Goal: Task Accomplishment & Management: Manage account settings

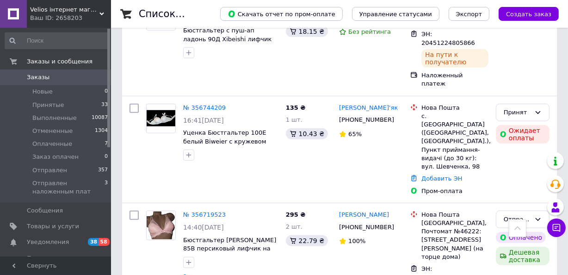
scroll to position [589, 0]
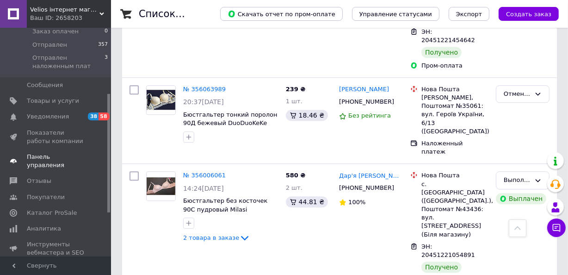
scroll to position [126, 0]
drag, startPoint x: 35, startPoint y: 198, endPoint x: 107, endPoint y: 136, distance: 95.1
click at [35, 205] on link "Каталог ProSale" at bounding box center [56, 213] width 113 height 16
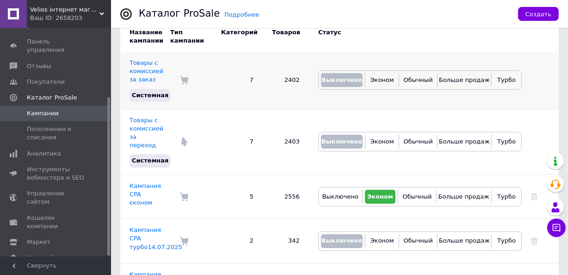
scroll to position [160, 0]
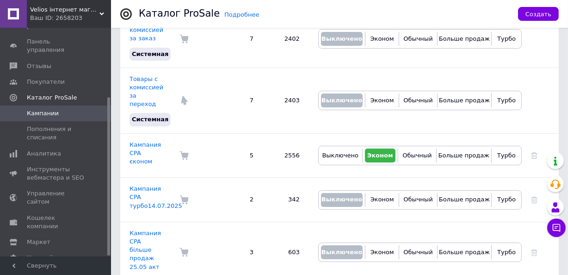
drag, startPoint x: 140, startPoint y: 135, endPoint x: 176, endPoint y: 130, distance: 36.5
click at [140, 141] on link "Кампания CPA єконом" at bounding box center [145, 153] width 31 height 24
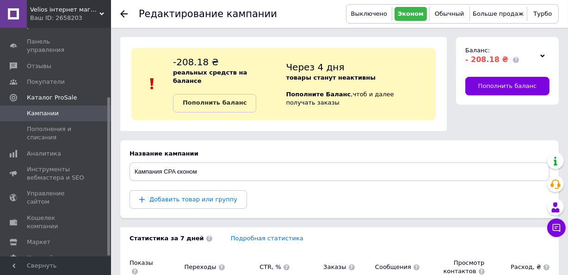
scroll to position [84, 0]
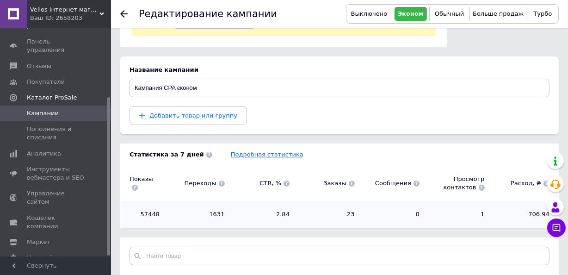
click at [246, 153] on link "Подробная статистика" at bounding box center [267, 154] width 73 height 7
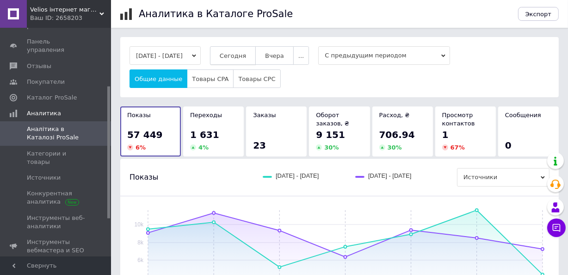
click at [246, 56] on span "Сегодня" at bounding box center [233, 55] width 26 height 7
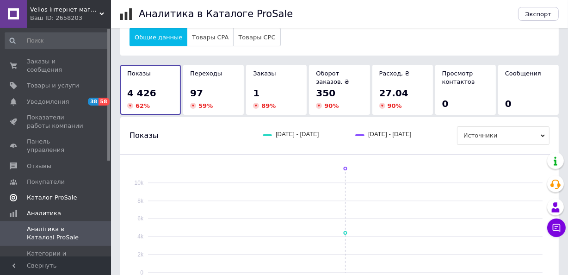
click at [44, 193] on span "Каталог ProSale" at bounding box center [52, 197] width 50 height 8
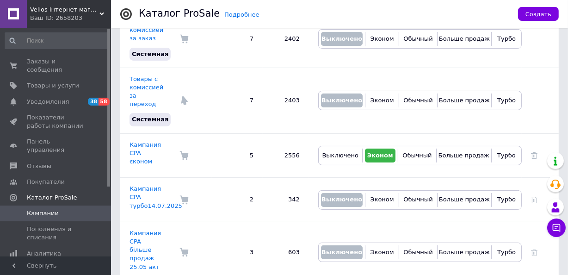
drag, startPoint x: 149, startPoint y: 135, endPoint x: 176, endPoint y: 143, distance: 28.1
click at [149, 141] on link "Кампания CPA єконом" at bounding box center [145, 153] width 31 height 24
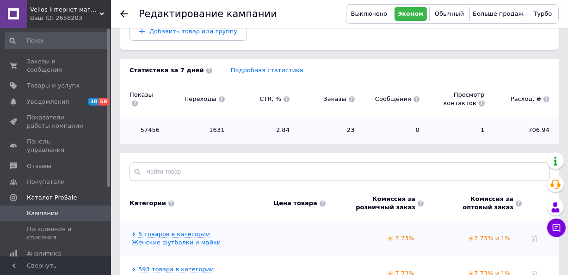
click at [176, 36] on button "Добавить товар или группу" at bounding box center [189, 31] width 118 height 19
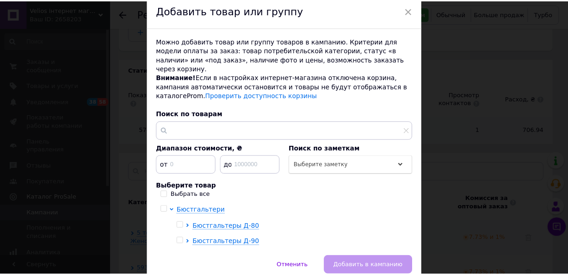
scroll to position [70, 0]
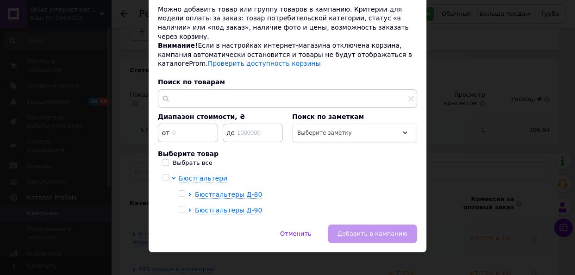
click at [180, 191] on input "checkbox" at bounding box center [182, 194] width 6 height 6
checkbox input "true"
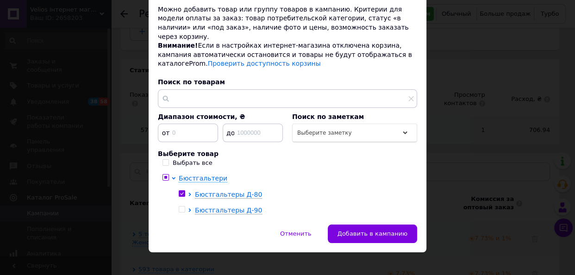
click at [181, 206] on input "checkbox" at bounding box center [182, 209] width 6 height 6
checkbox input "true"
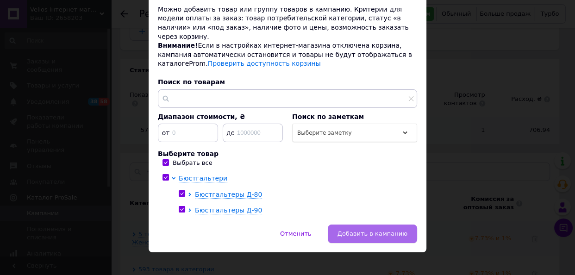
click at [352, 230] on span "Добавить в кампанию" at bounding box center [372, 233] width 70 height 7
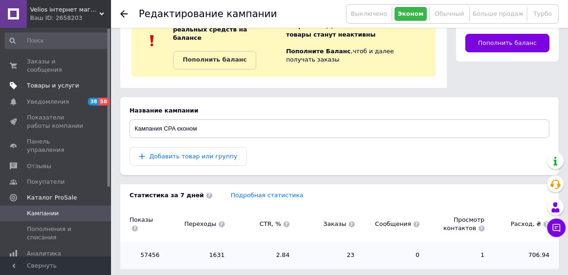
scroll to position [0, 0]
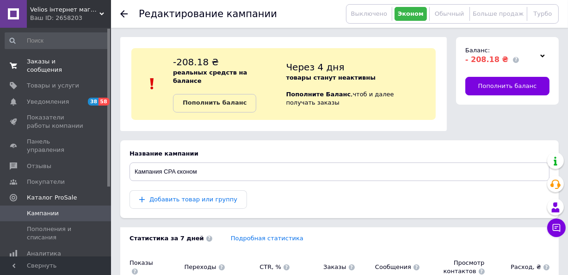
click at [62, 61] on span "Заказы и сообщения" at bounding box center [56, 65] width 59 height 17
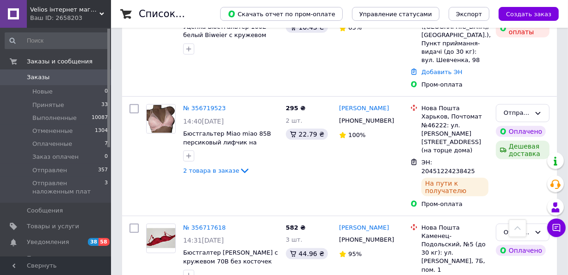
scroll to position [715, 0]
